Goal: Information Seeking & Learning: Learn about a topic

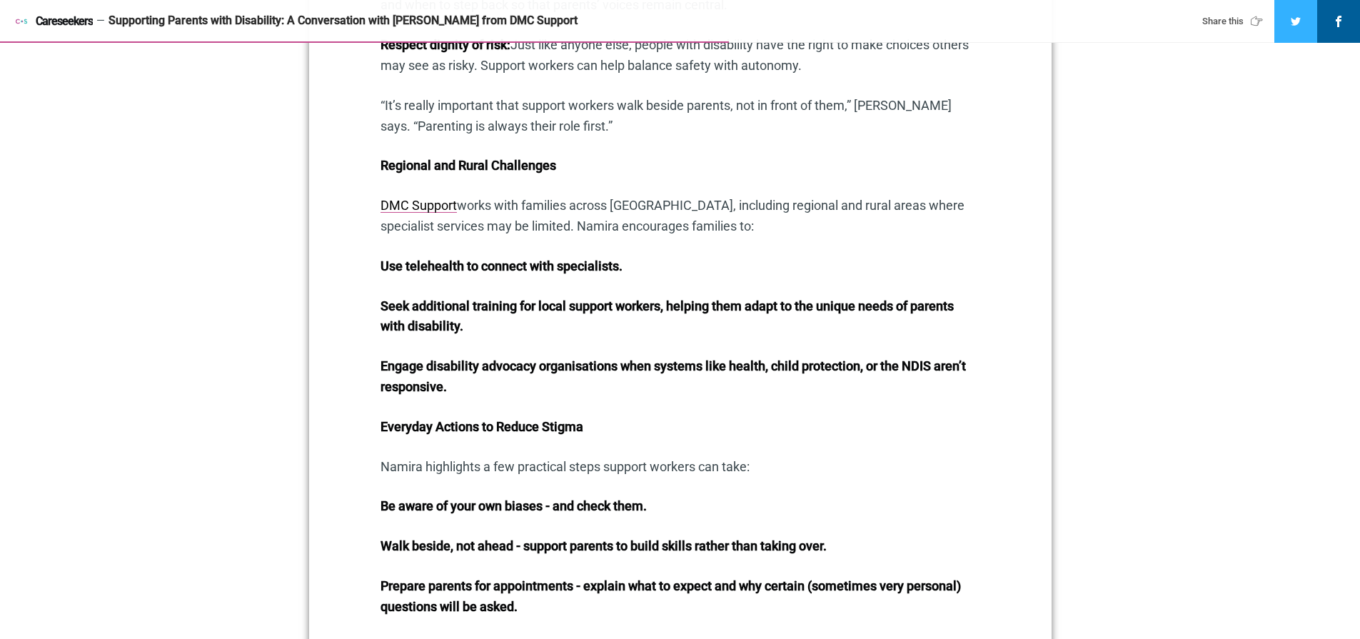
scroll to position [1441, 0]
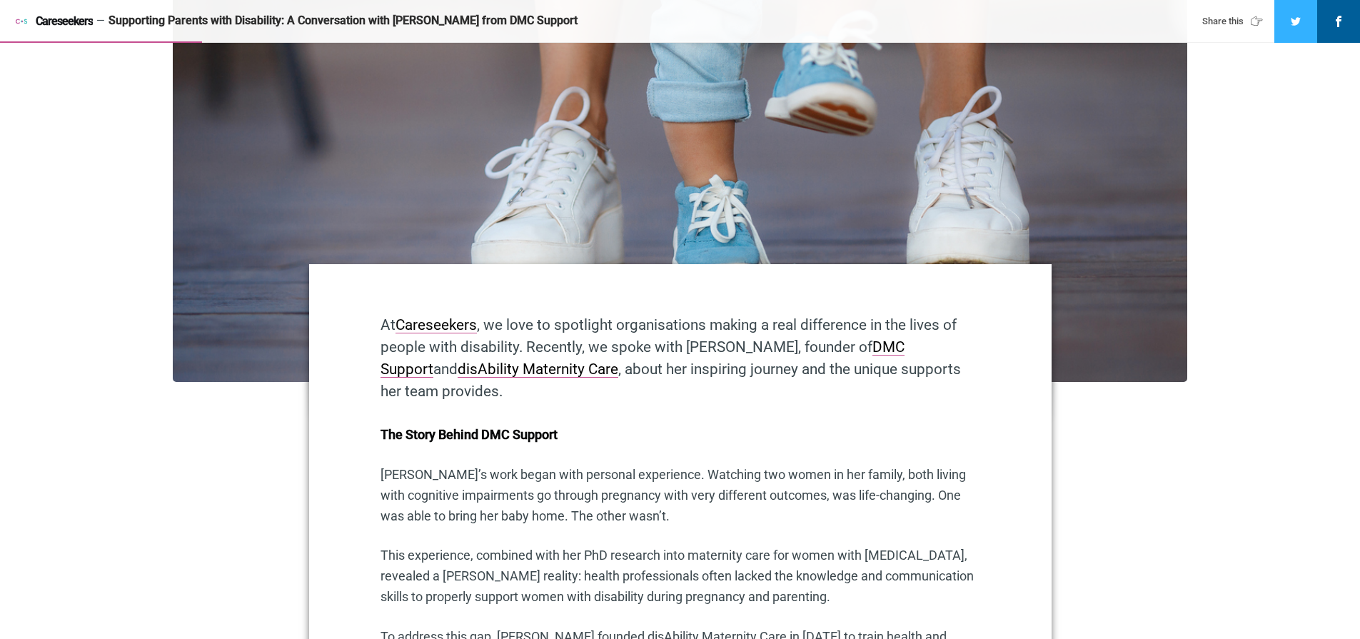
scroll to position [498, 0]
